Goal: Navigation & Orientation: Find specific page/section

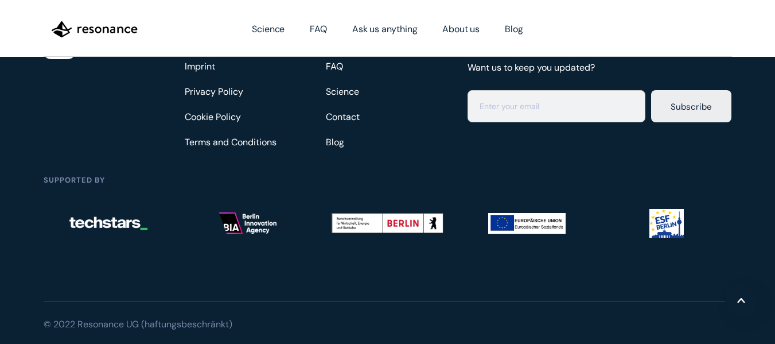
scroll to position [3294, 0]
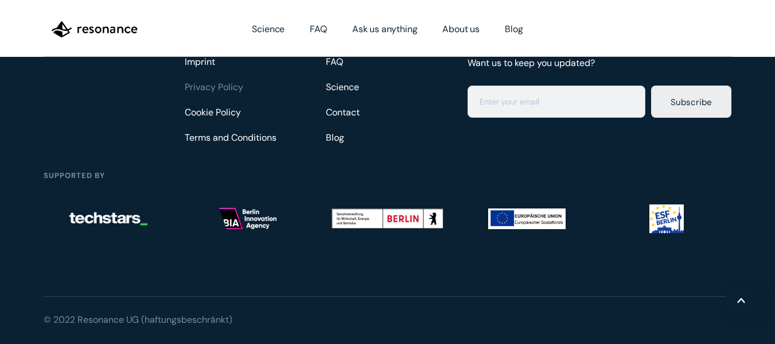
click at [229, 78] on link "Privacy Policy" at bounding box center [216, 87] width 62 height 18
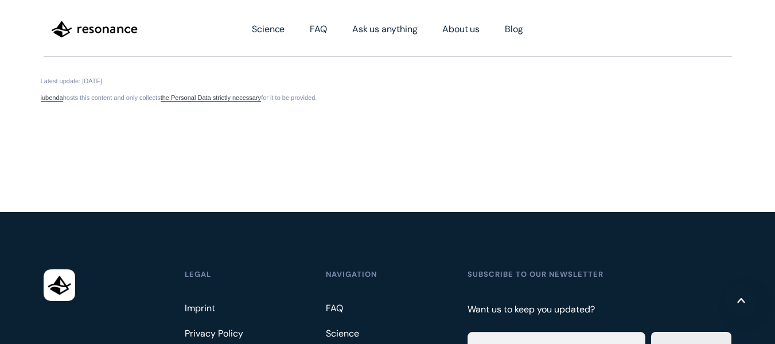
scroll to position [4709, 0]
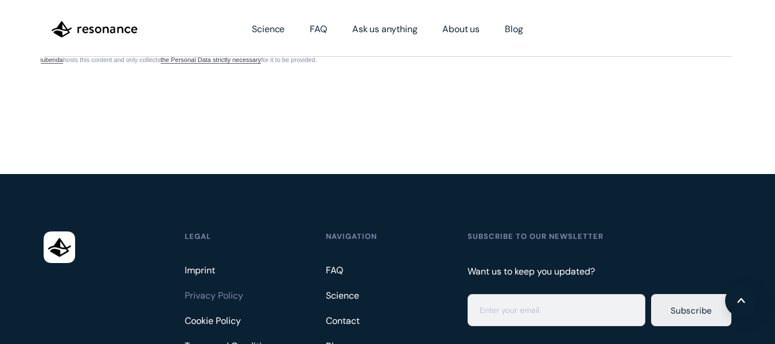
click at [192, 299] on link "Privacy Policy" at bounding box center [216, 295] width 62 height 18
